Goal: Task Accomplishment & Management: Manage account settings

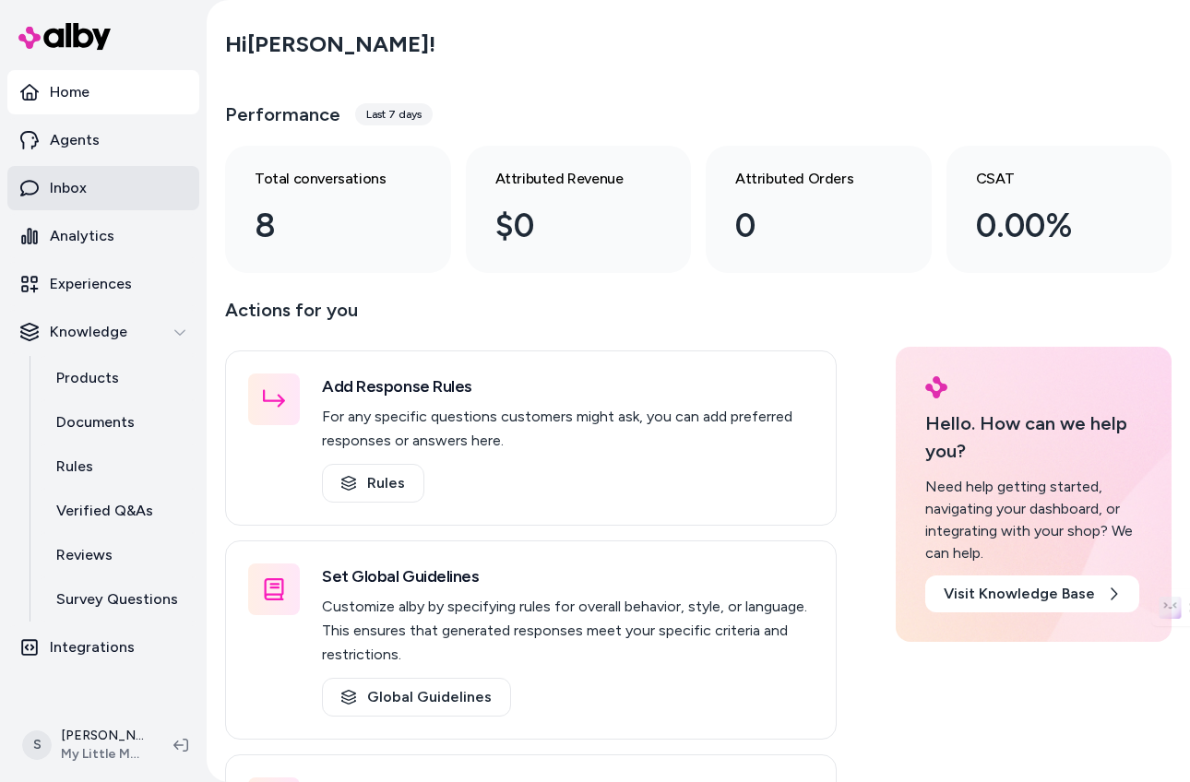
click at [159, 194] on link "Inbox" at bounding box center [103, 188] width 192 height 44
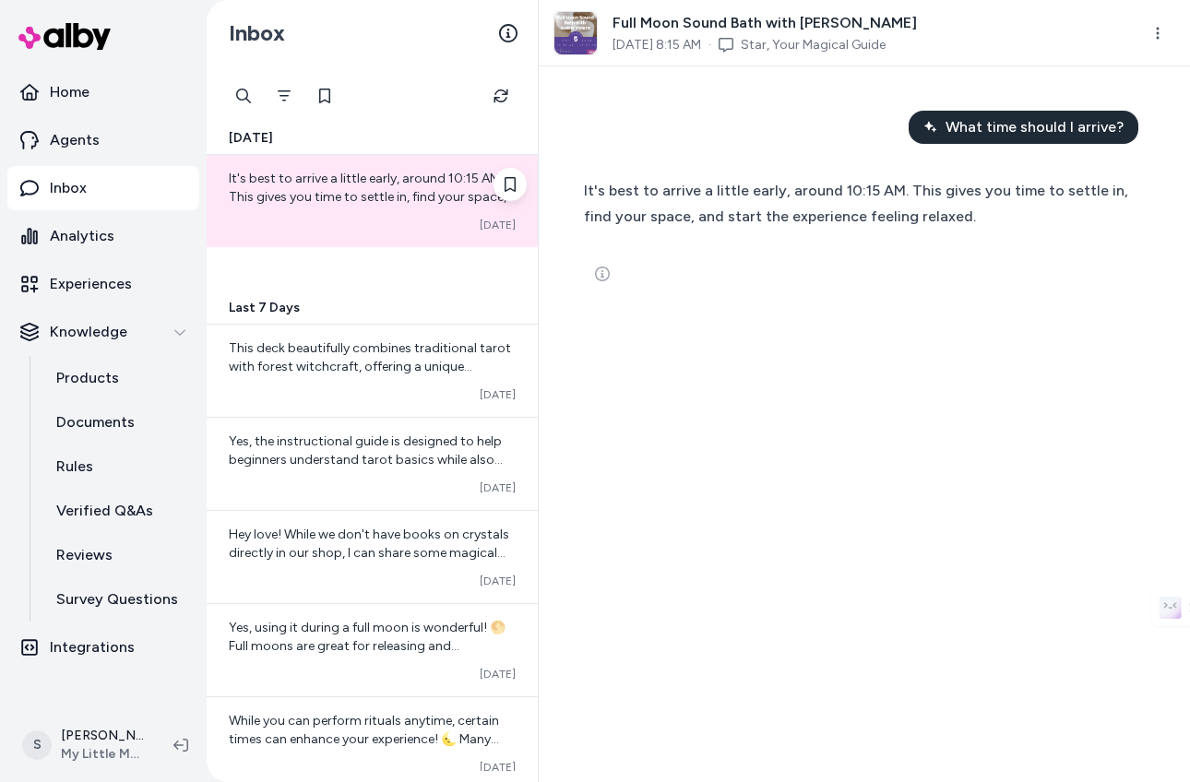
click at [301, 171] on span "It's best to arrive a little early, around 10:15 AM. This gives you time to set…" at bounding box center [372, 197] width 286 height 53
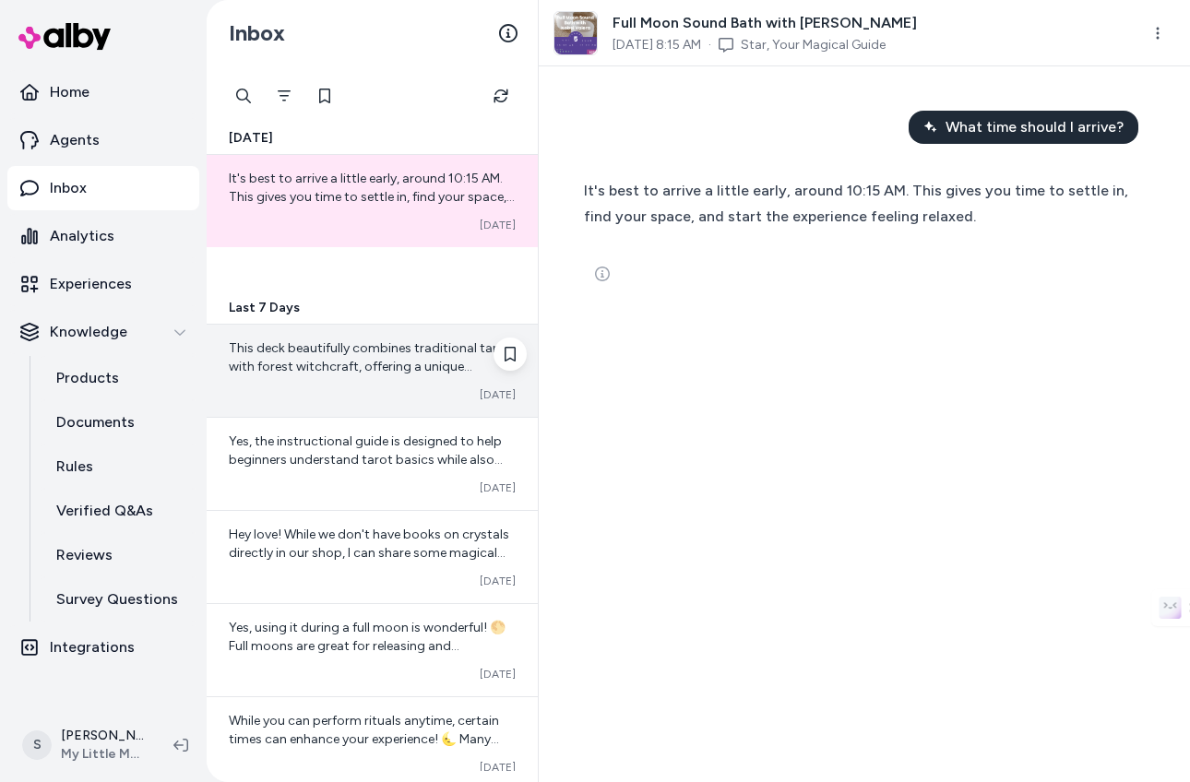
click at [442, 352] on span "This deck beautifully combines traditional tarot with forest witchcraft, offeri…" at bounding box center [370, 375] width 282 height 71
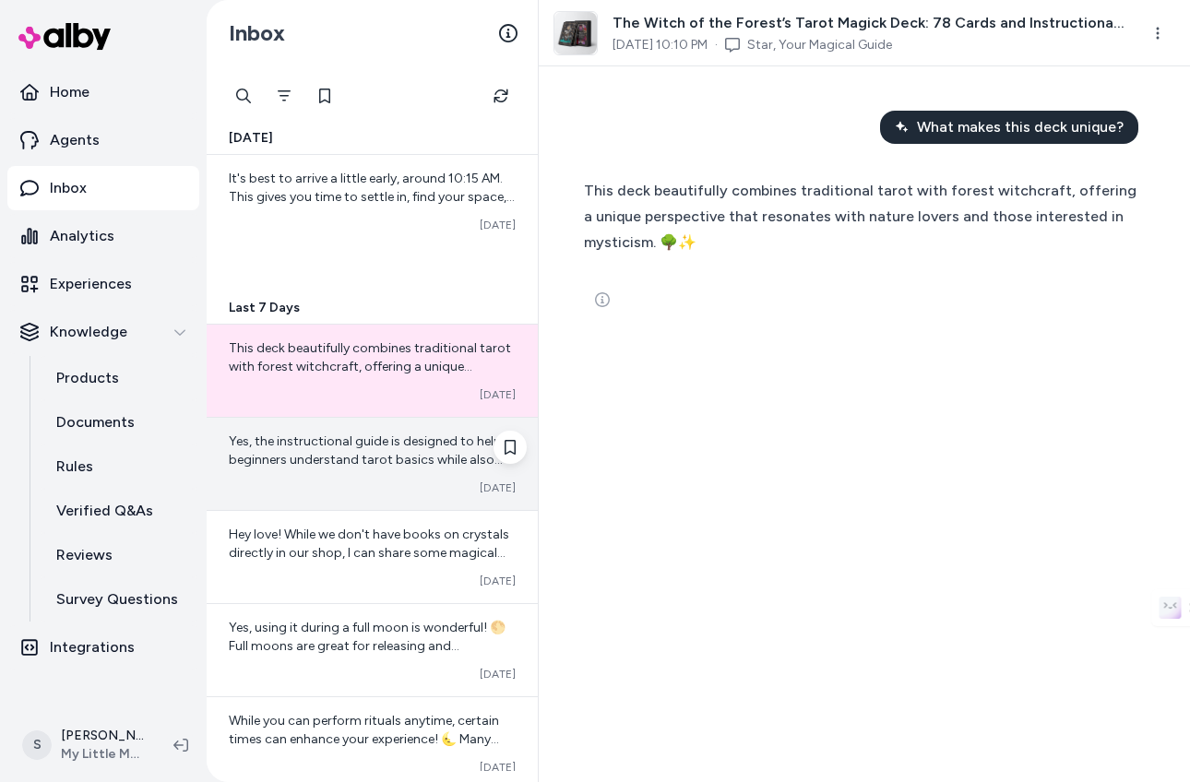
click at [350, 446] on span "Yes, the instructional guide is designed to help beginners understand tarot bas…" at bounding box center [366, 469] width 274 height 71
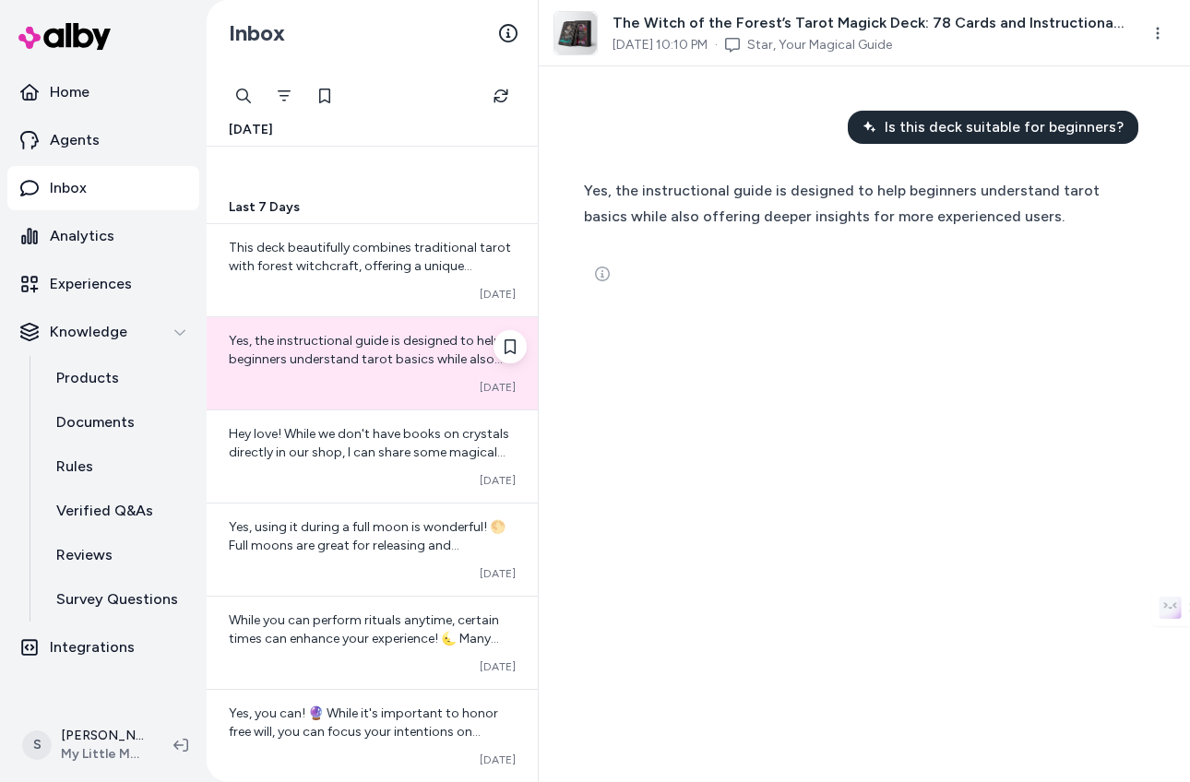
scroll to position [123, 0]
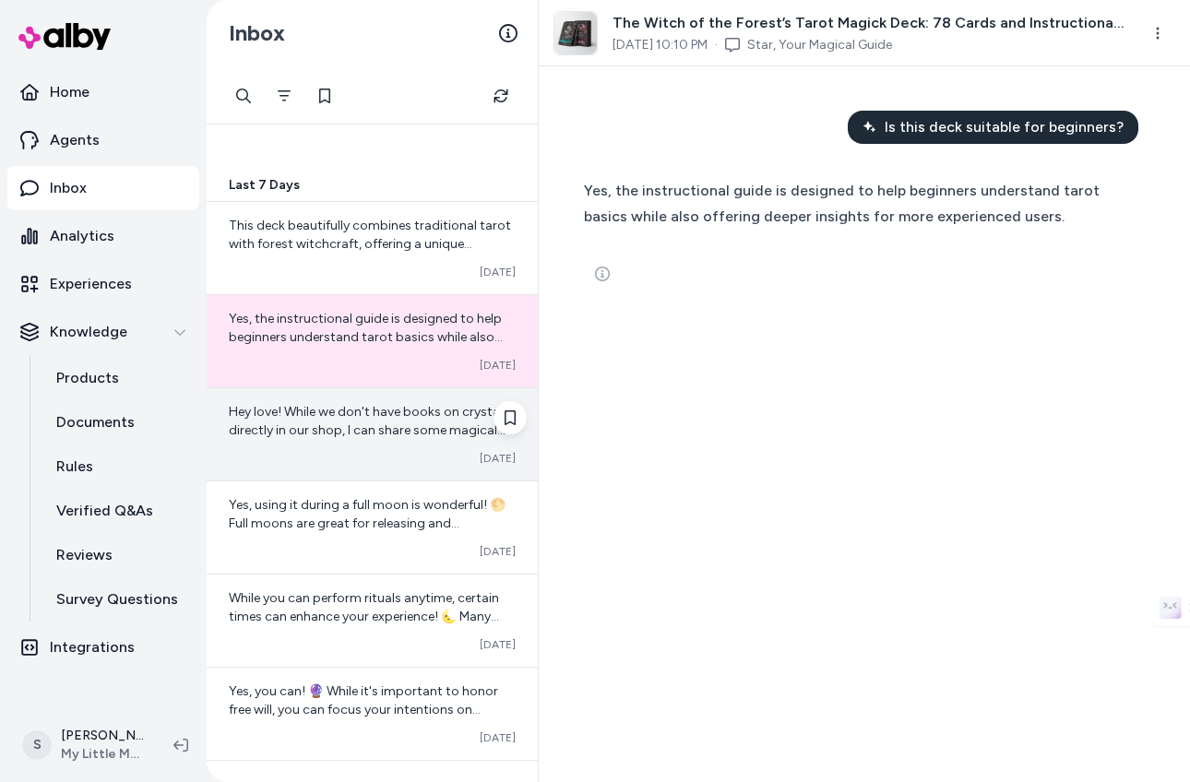
click at [364, 409] on span "Hey love! While we don't have books on crystals directly in our shop, I can sha…" at bounding box center [372, 587] width 287 height 366
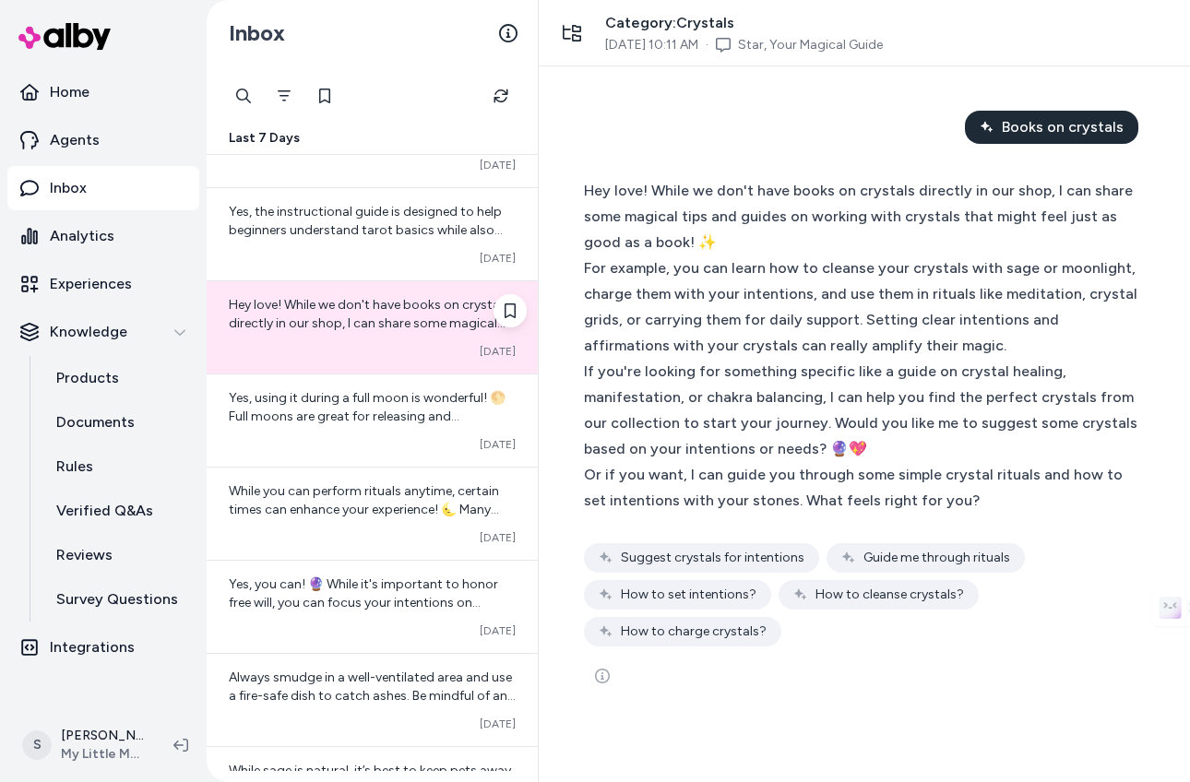
scroll to position [233, 0]
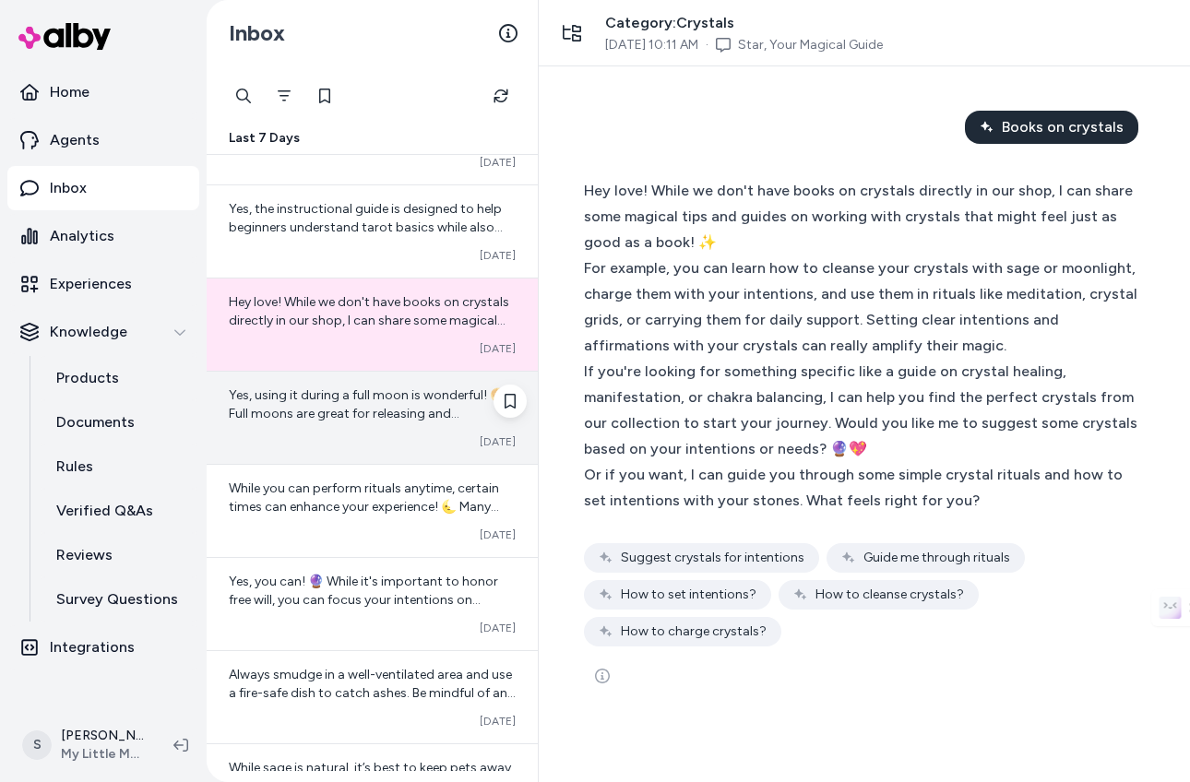
click at [333, 414] on span "Yes, using it during a full moon is wonderful! 🌕 Full moons are great for relea…" at bounding box center [367, 433] width 277 height 90
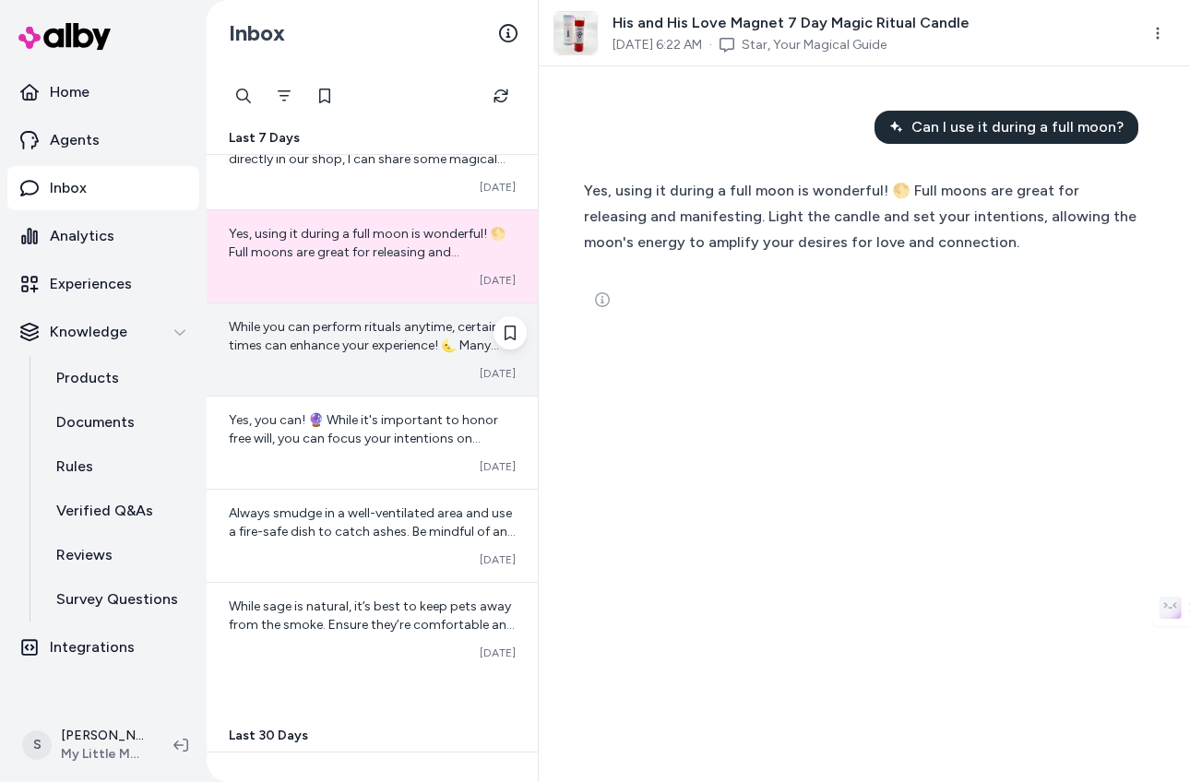
scroll to position [396, 0]
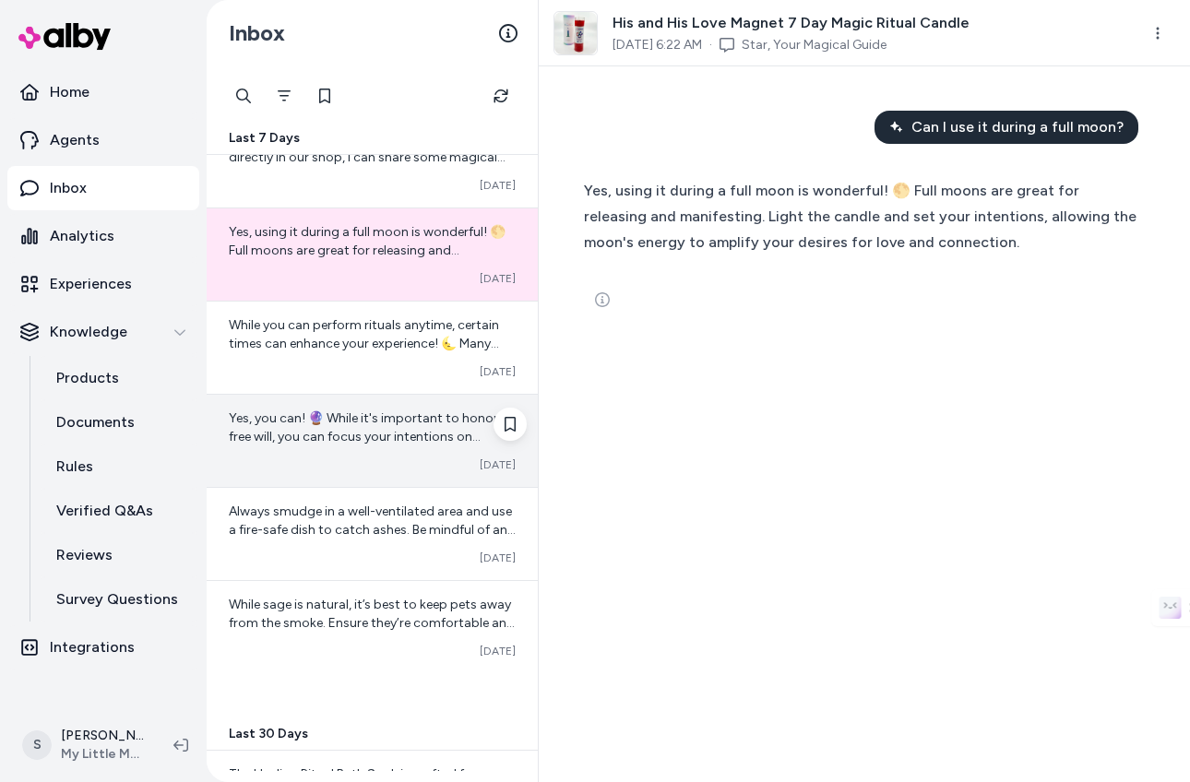
click at [347, 429] on span "Yes, you can! 🔮 While it's important to honor free will, you can focus your int…" at bounding box center [369, 474] width 281 height 126
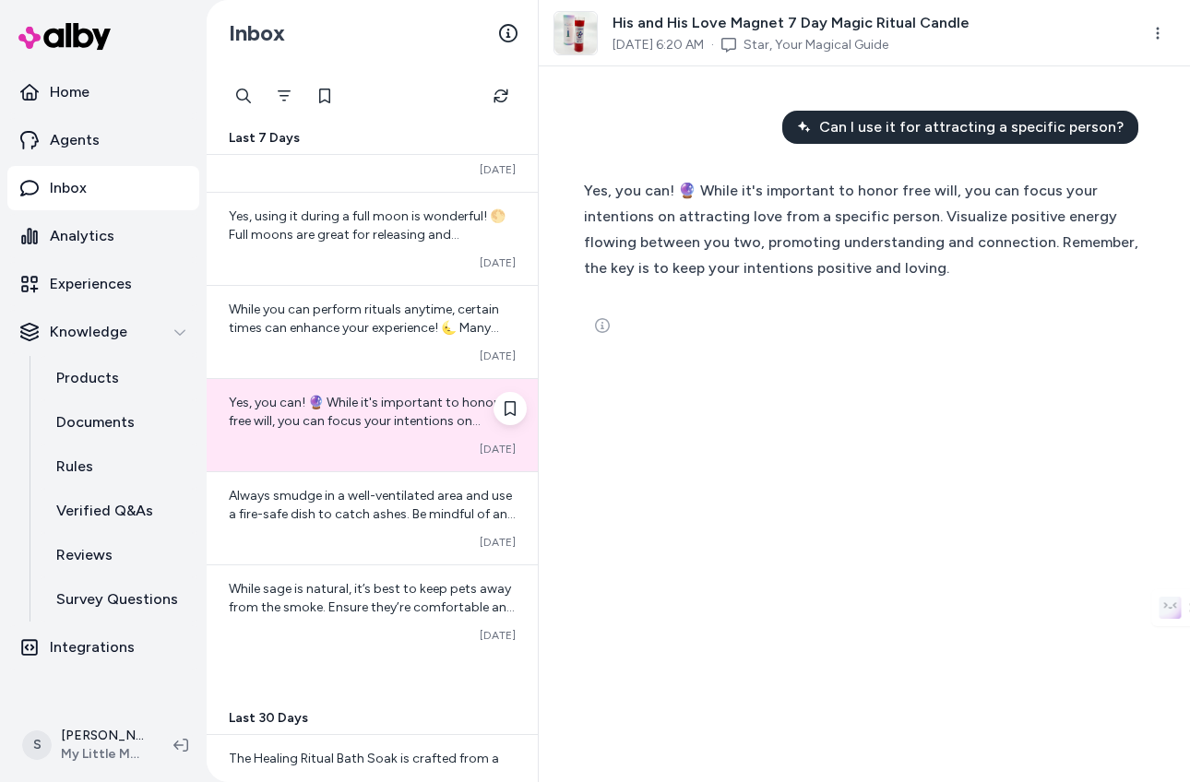
scroll to position [411, 0]
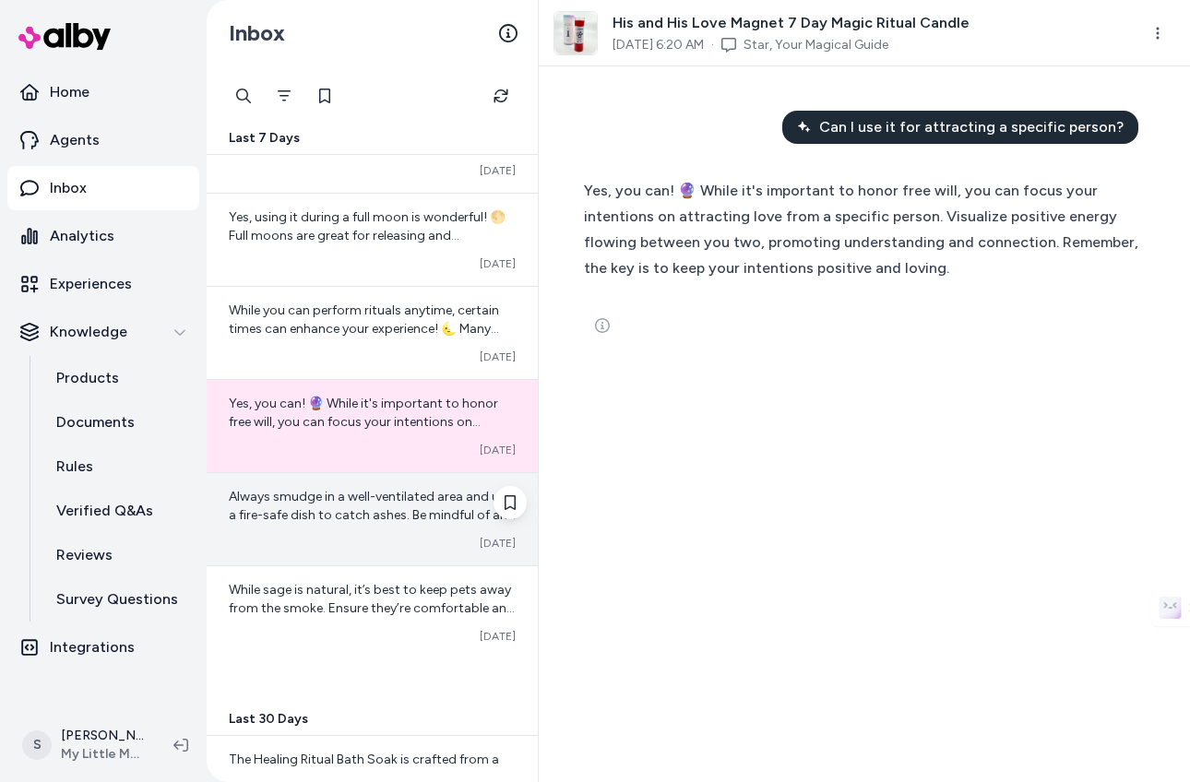
click at [351, 520] on span "Always smudge in a well-ventilated area and use a fire-safe dish to catch ashes…" at bounding box center [372, 515] width 287 height 53
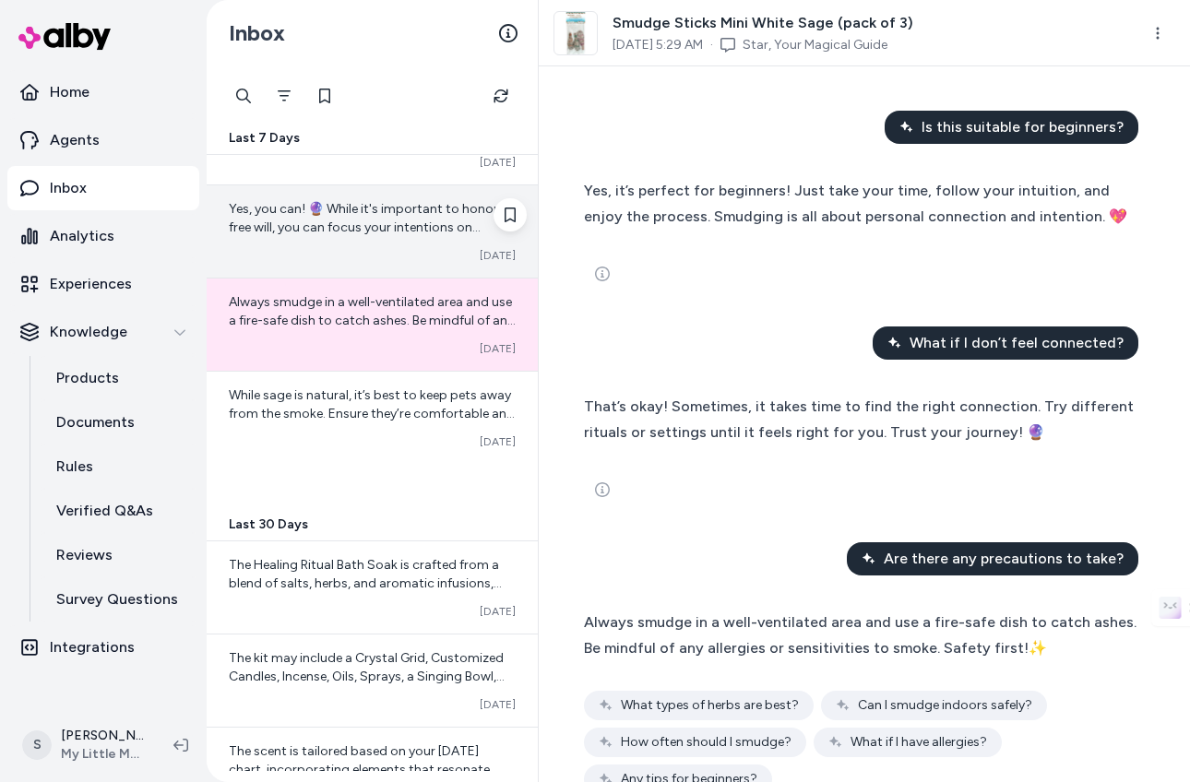
scroll to position [644, 0]
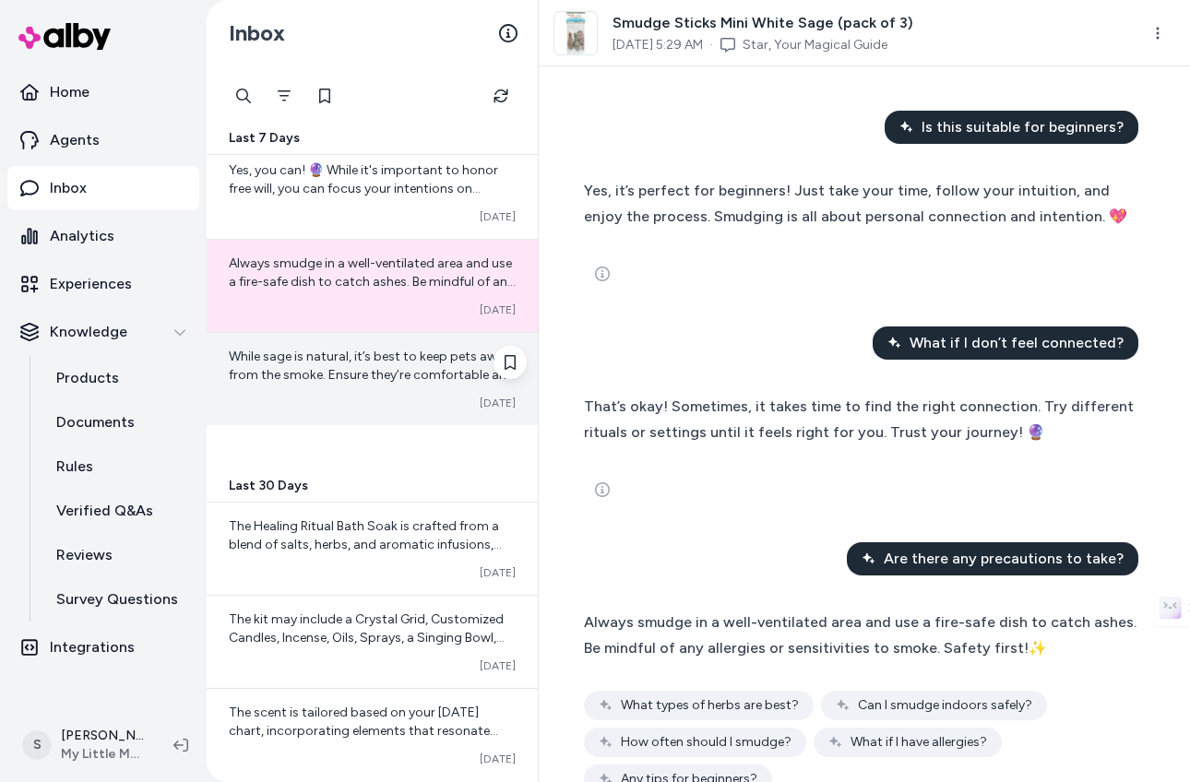
click at [388, 354] on span "While sage is natural, it’s best to keep pets away from the smoke. Ensure they’…" at bounding box center [372, 375] width 286 height 53
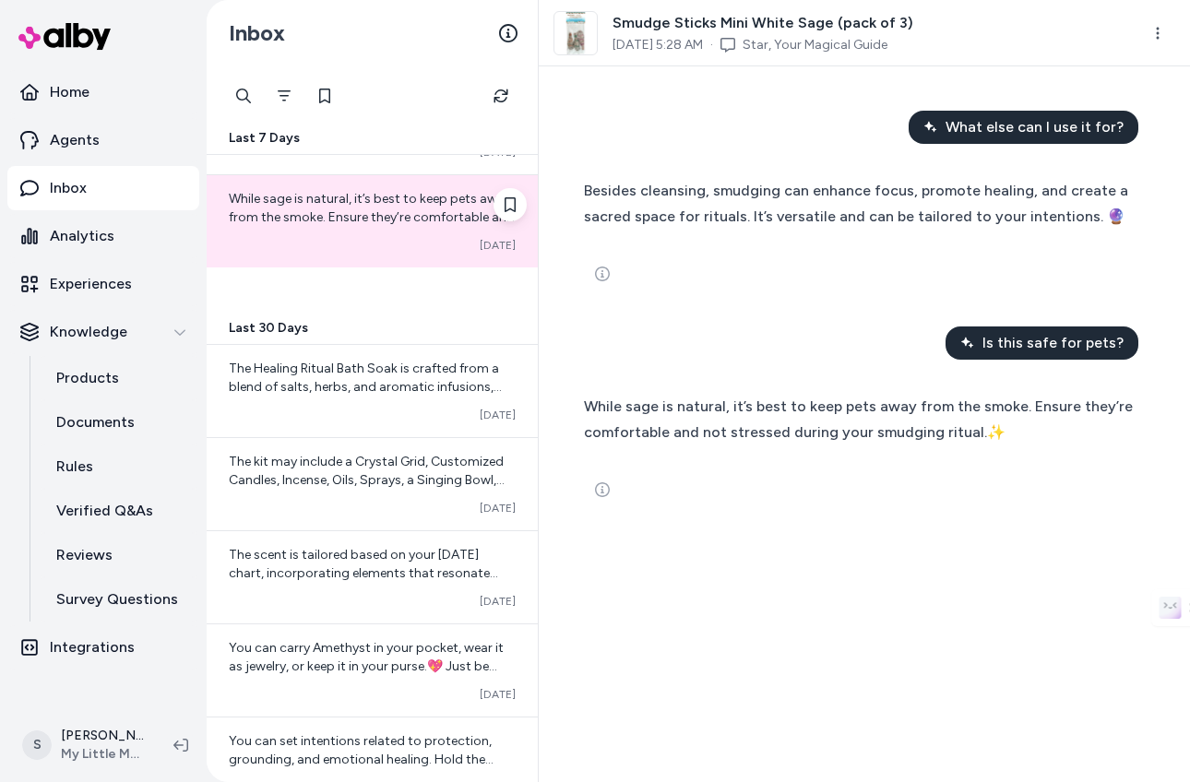
scroll to position [807, 0]
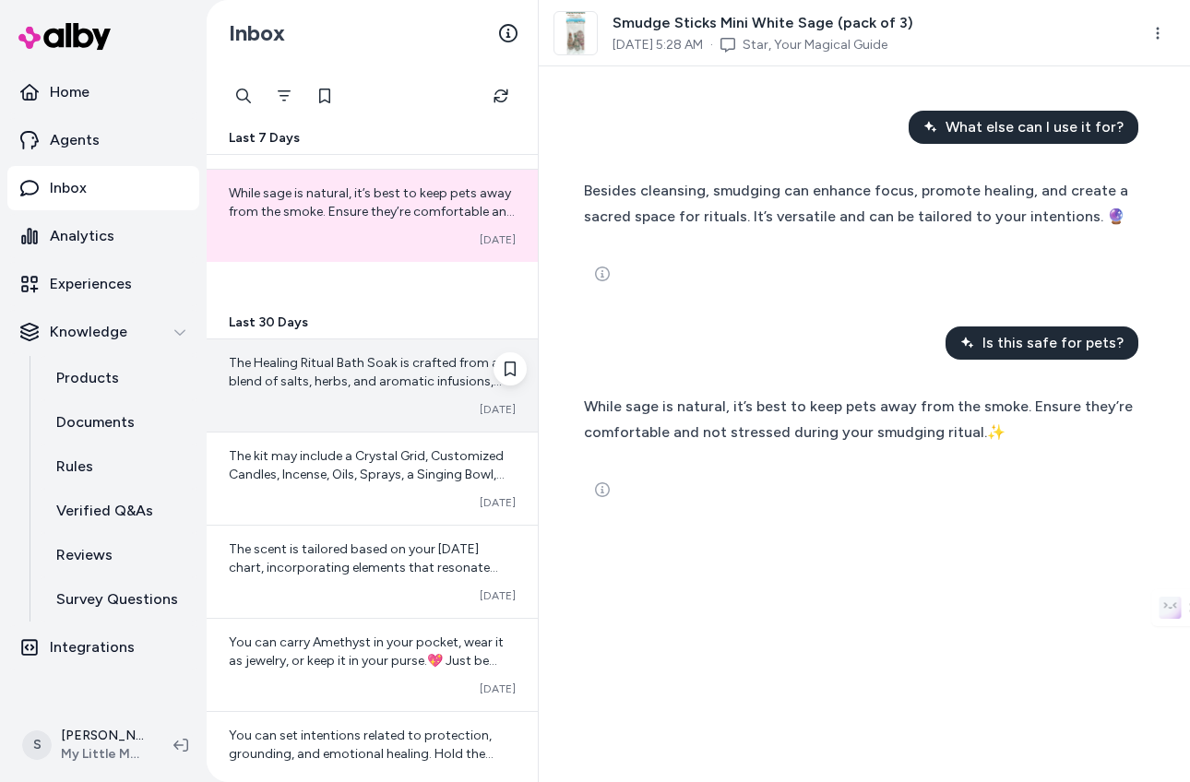
click at [388, 384] on span "The Healing Ritual Bath Soak is crafted from a blend of salts, herbs, and aroma…" at bounding box center [365, 381] width 273 height 53
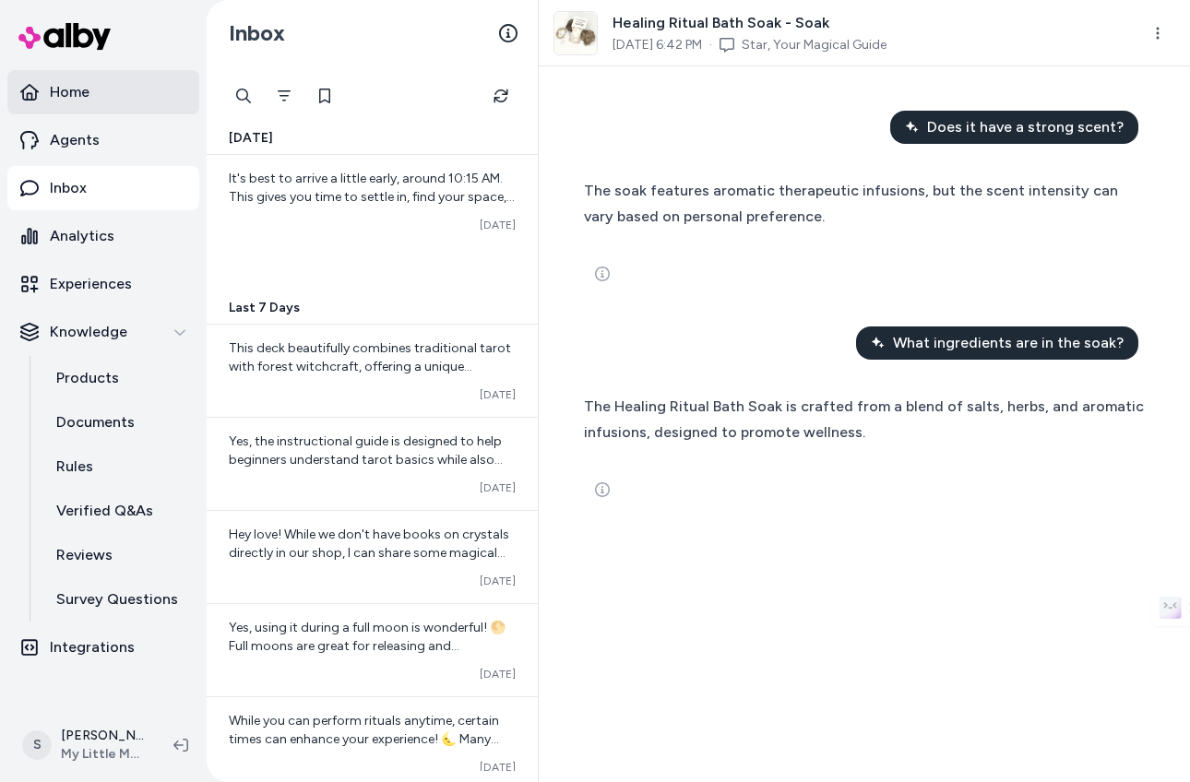
click at [54, 90] on p "Home" at bounding box center [70, 92] width 40 height 22
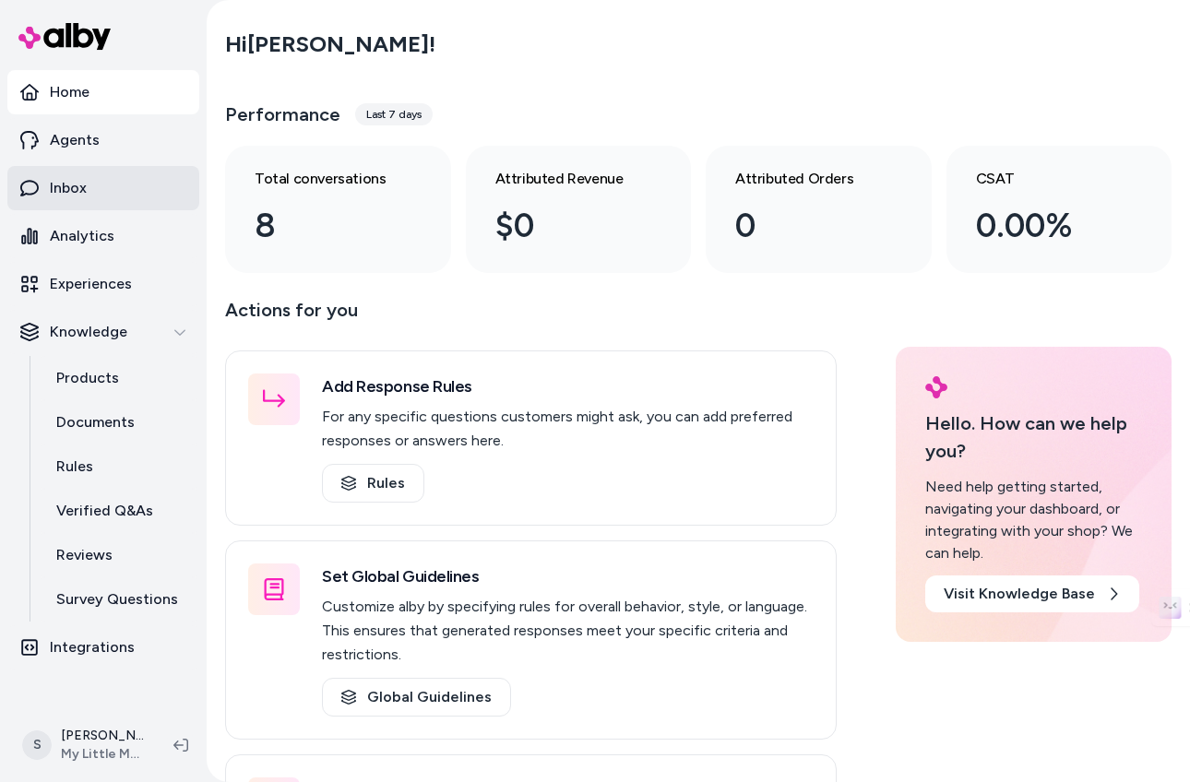
click at [115, 185] on link "Inbox" at bounding box center [103, 188] width 192 height 44
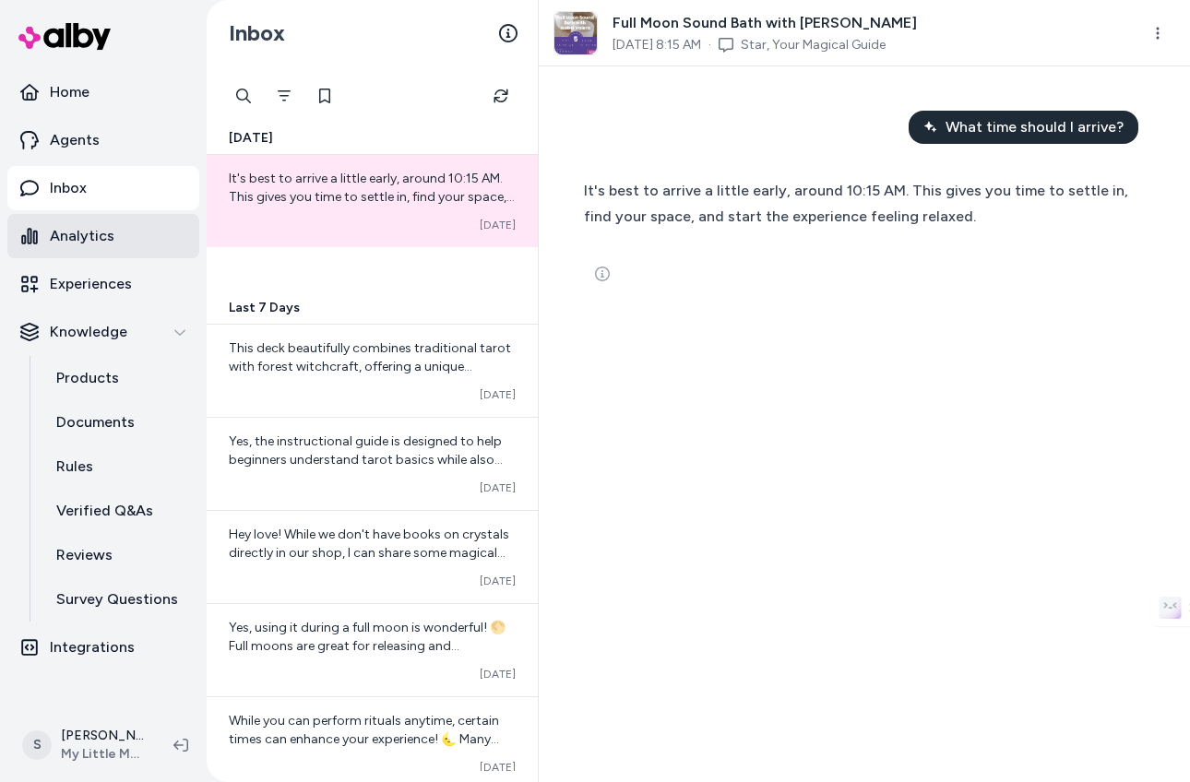
click at [98, 228] on p "Analytics" at bounding box center [82, 236] width 65 height 22
